Goal: Find specific page/section: Find specific page/section

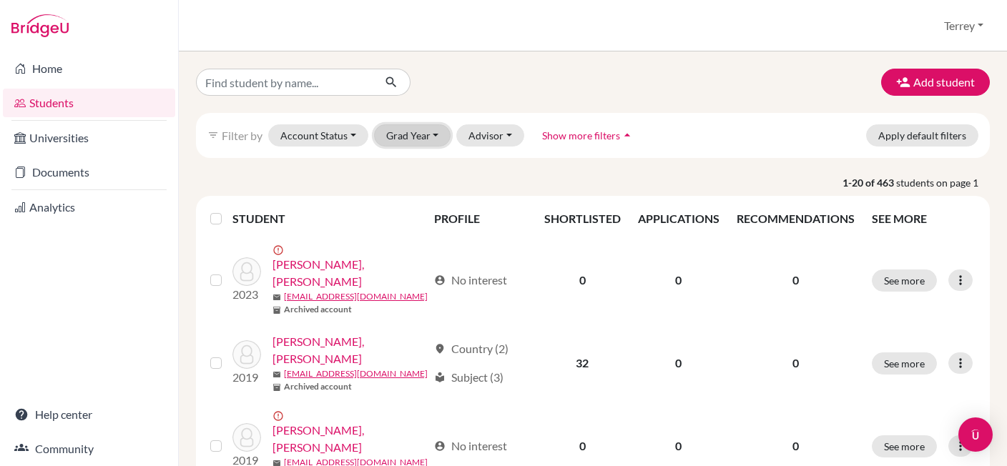
click at [402, 142] on button "Grad Year" at bounding box center [412, 135] width 77 height 22
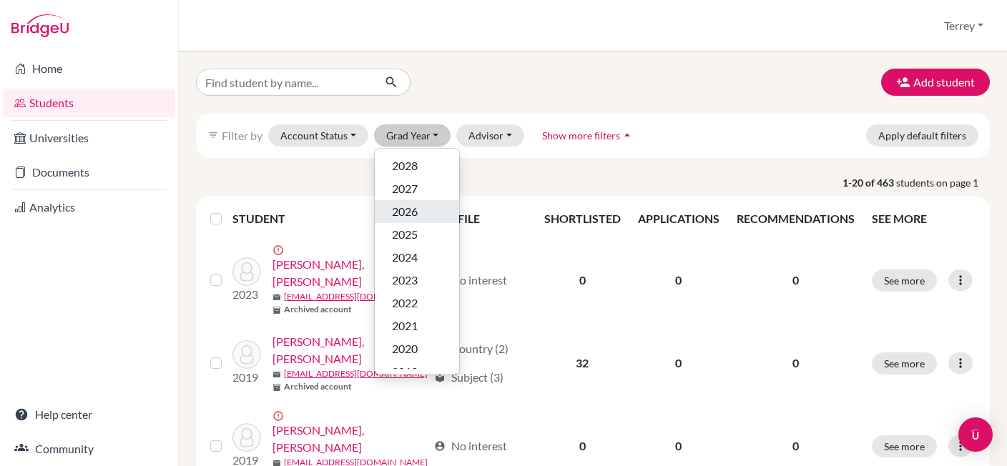
click at [403, 205] on span "2026" at bounding box center [405, 211] width 26 height 17
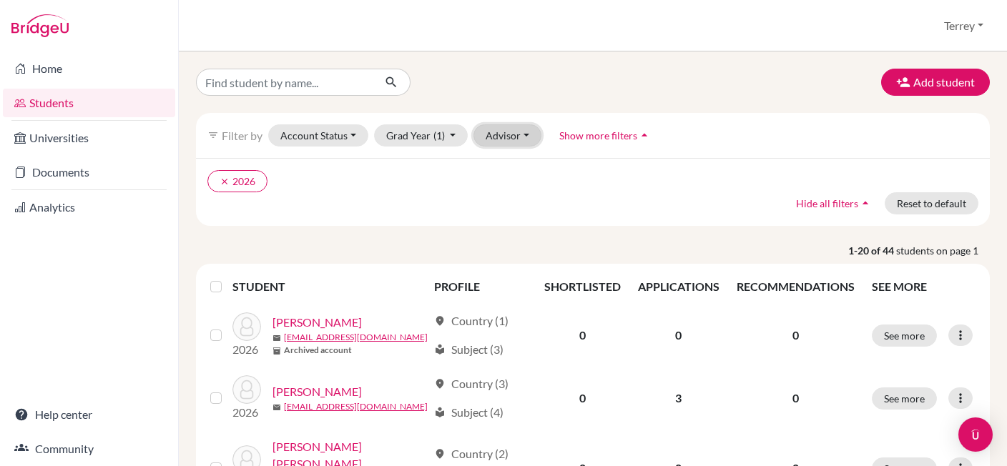
click at [520, 141] on button "Advisor" at bounding box center [508, 135] width 68 height 22
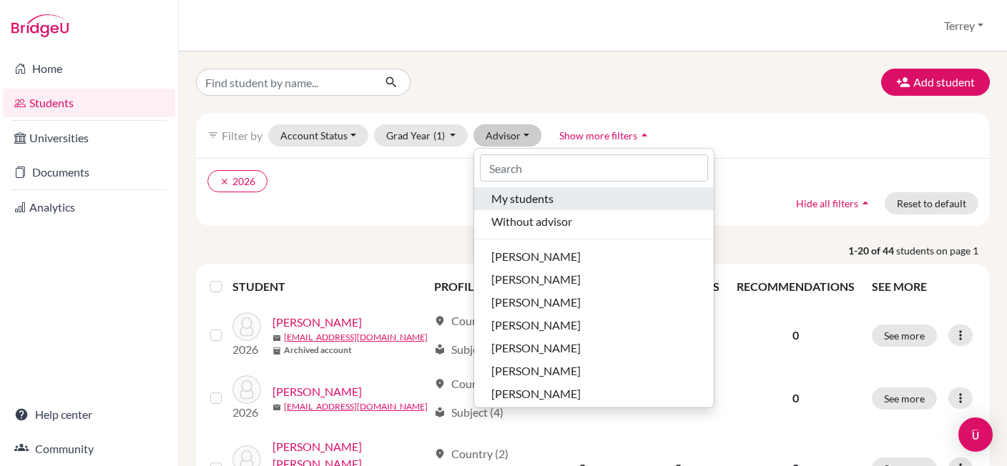
click at [514, 202] on span "My students" at bounding box center [522, 198] width 62 height 17
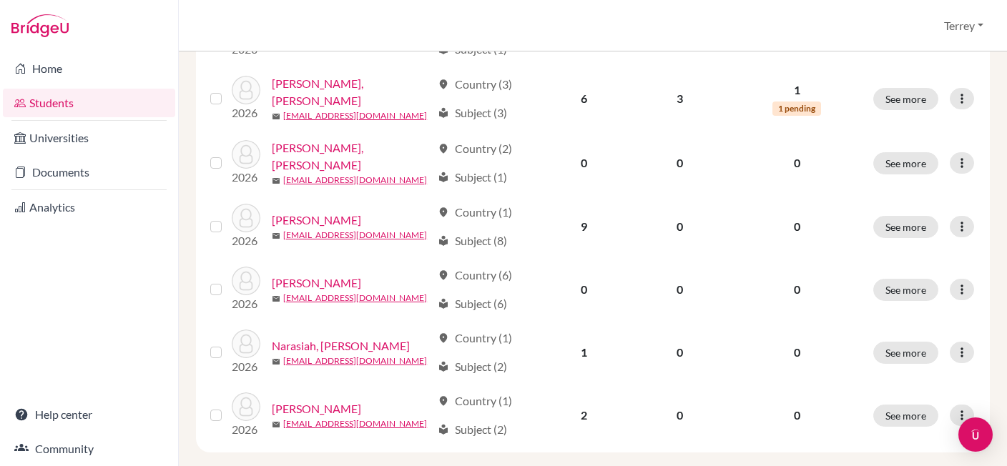
scroll to position [1182, 0]
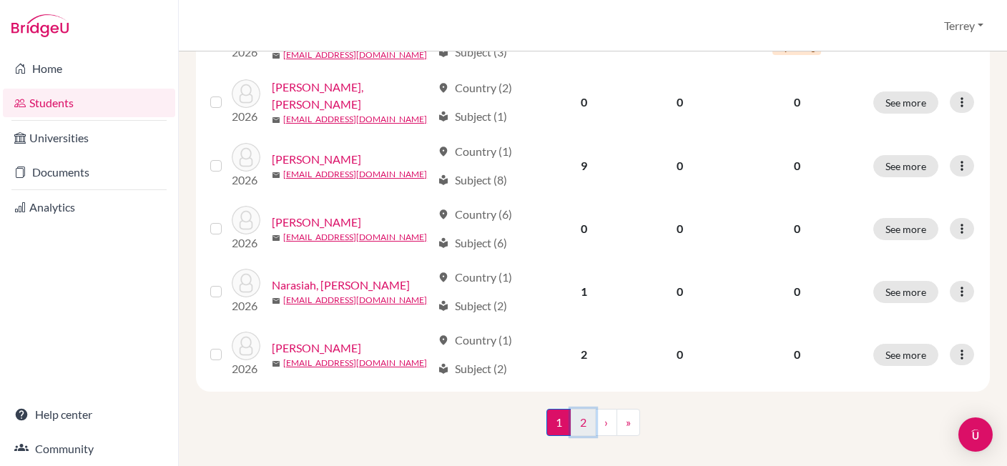
click at [576, 421] on link "2" at bounding box center [583, 422] width 25 height 27
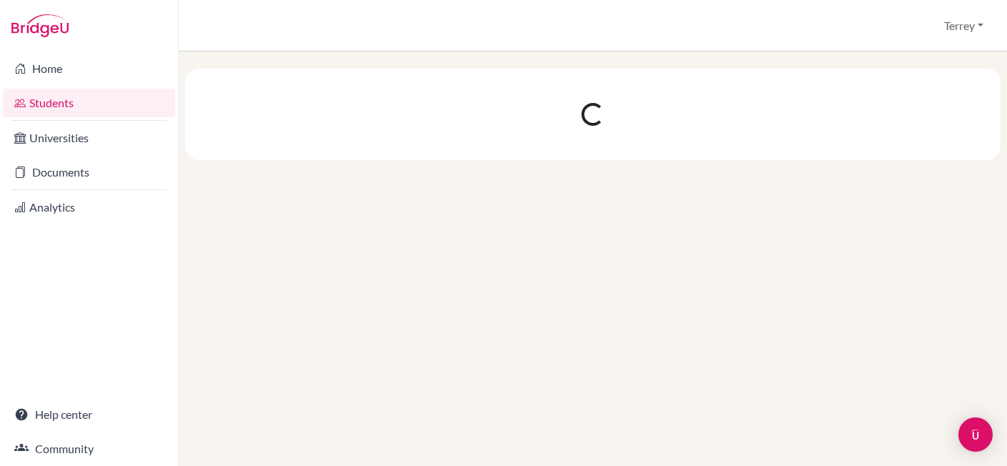
scroll to position [0, 0]
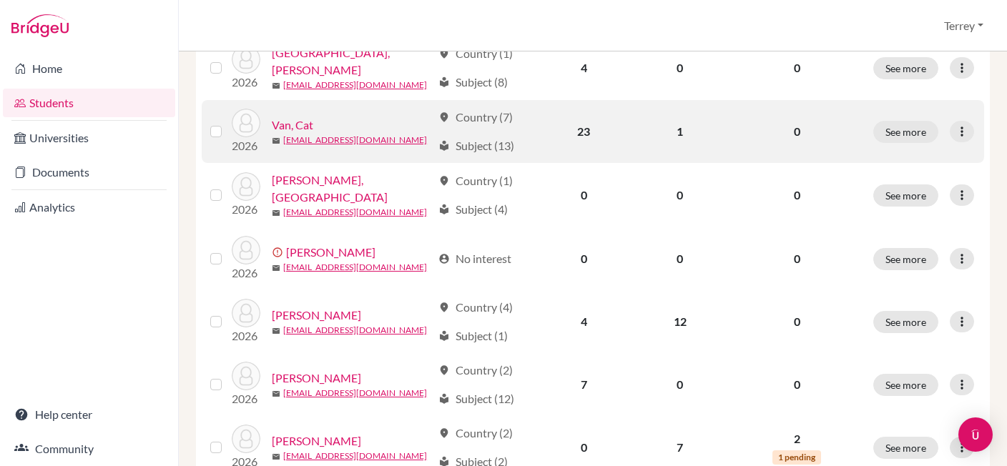
scroll to position [626, 0]
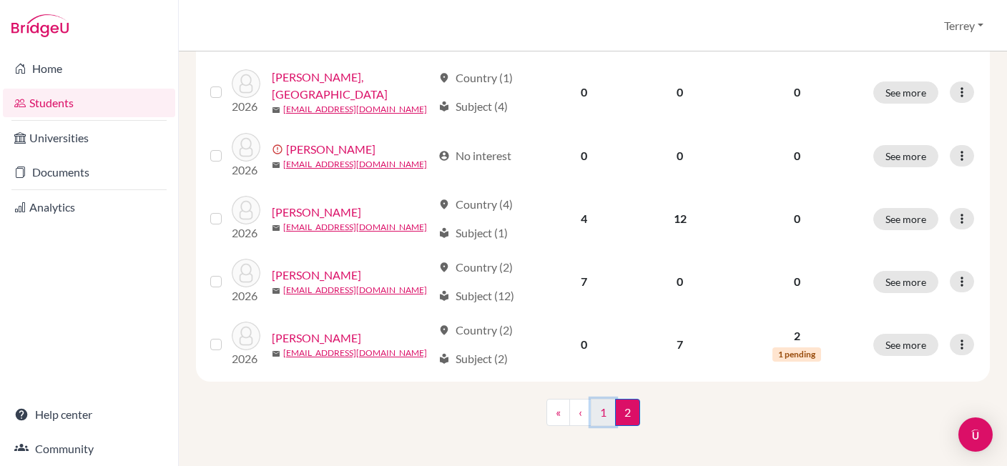
click at [597, 413] on link "1" at bounding box center [603, 412] width 25 height 27
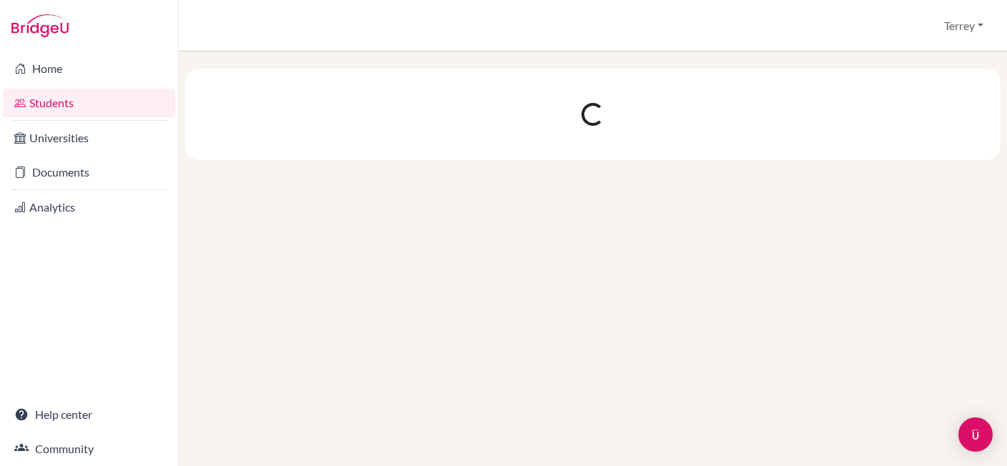
scroll to position [0, 0]
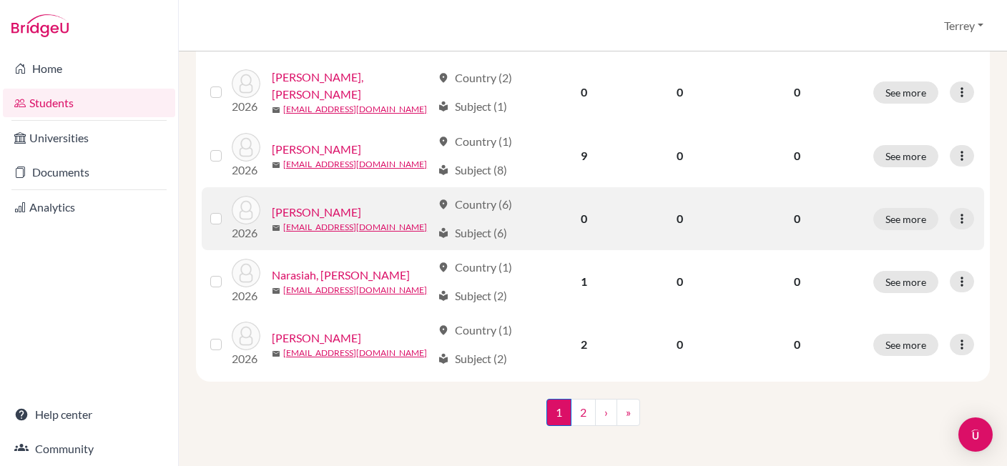
scroll to position [1192, 0]
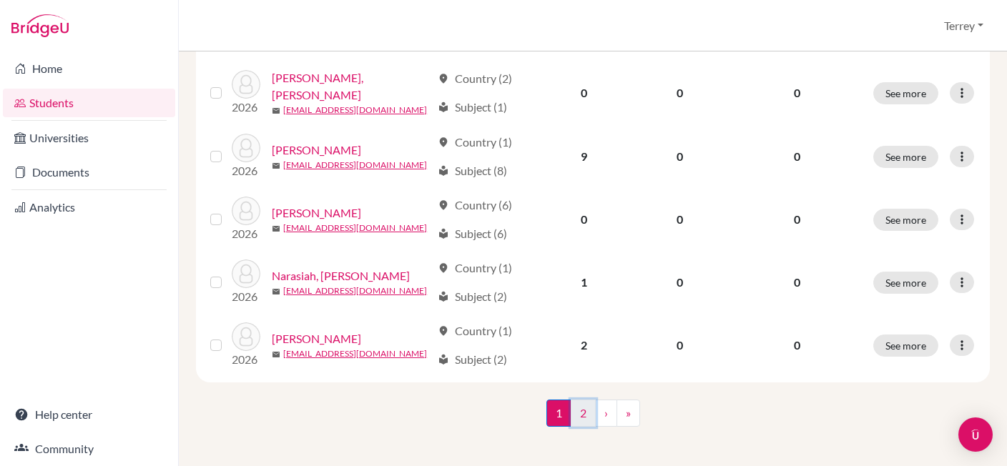
click at [582, 413] on link "2" at bounding box center [583, 413] width 25 height 27
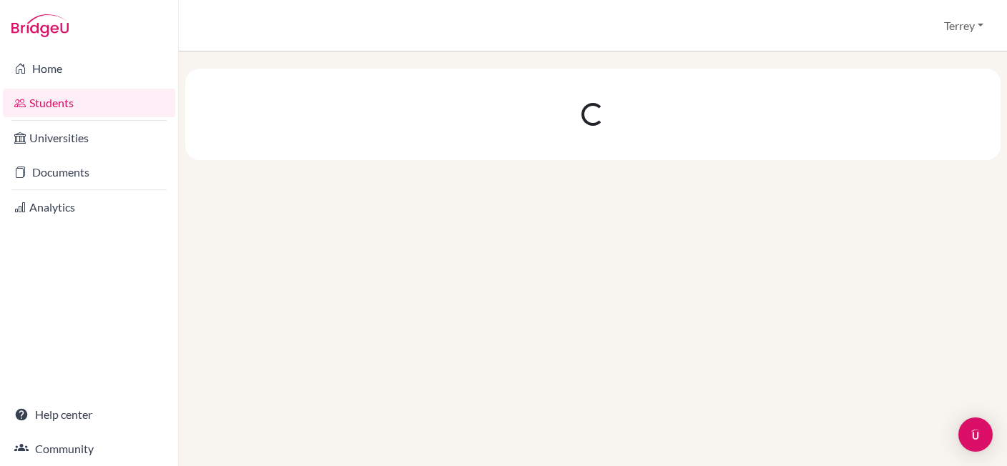
scroll to position [0, 0]
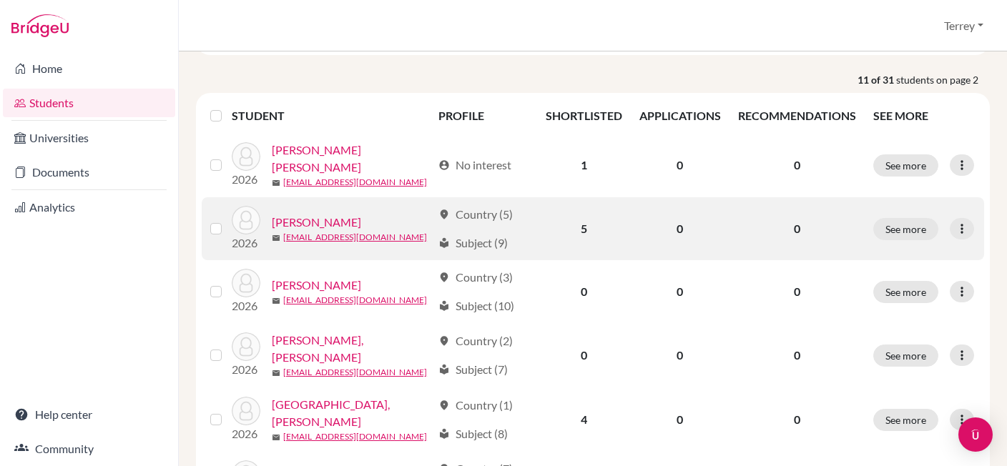
scroll to position [175, 0]
